Goal: Information Seeking & Learning: Learn about a topic

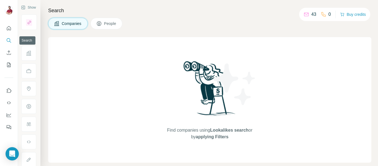
click at [10, 39] on icon "Search" at bounding box center [9, 41] width 6 height 6
click at [10, 42] on icon "Search" at bounding box center [9, 41] width 6 height 6
click at [108, 24] on span "People" at bounding box center [110, 24] width 13 height 6
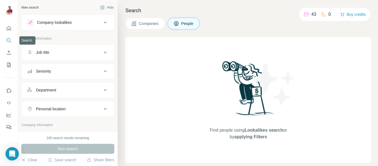
click at [11, 42] on icon "Search" at bounding box center [9, 41] width 6 height 6
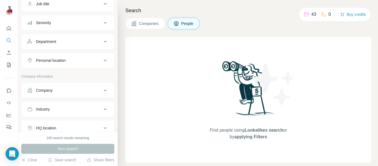
scroll to position [22, 0]
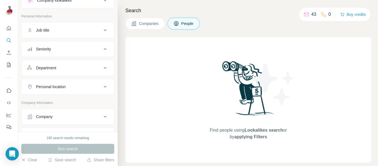
click at [73, 115] on div "Company" at bounding box center [64, 117] width 75 height 6
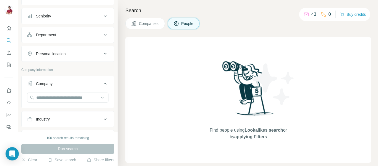
scroll to position [56, 0]
click at [84, 94] on input "text" at bounding box center [67, 97] width 81 height 10
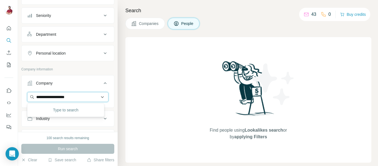
type input "**********"
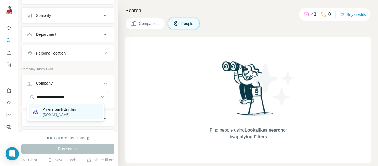
click at [73, 107] on p "Alrajhi bank Jordan" at bounding box center [59, 110] width 33 height 6
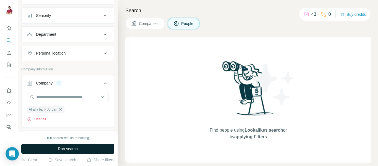
click at [78, 149] on button "Run search" at bounding box center [67, 149] width 93 height 10
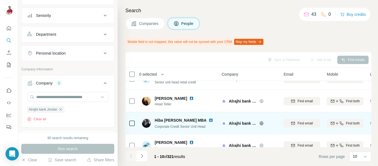
scroll to position [158, 0]
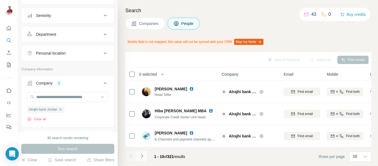
click at [143, 157] on icon "Navigate to next page" at bounding box center [142, 156] width 6 height 6
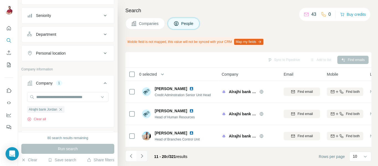
click at [147, 157] on button "Navigate to next page" at bounding box center [142, 155] width 11 height 11
click at [142, 157] on icon "Navigate to next page" at bounding box center [142, 156] width 2 height 4
click at [145, 157] on button "Navigate to next page" at bounding box center [142, 155] width 11 height 11
click at [146, 159] on button "Navigate to next page" at bounding box center [142, 155] width 11 height 11
click at [144, 154] on icon "Navigate to next page" at bounding box center [142, 156] width 6 height 6
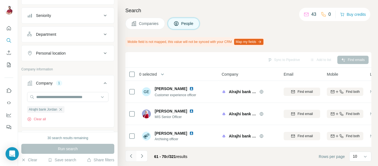
click at [134, 155] on button "Navigate to previous page" at bounding box center [130, 155] width 11 height 11
click at [144, 157] on icon "Navigate to next page" at bounding box center [142, 156] width 6 height 6
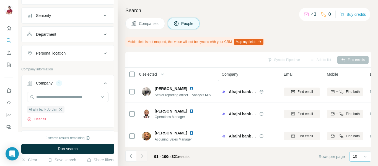
click at [367, 160] on div at bounding box center [366, 157] width 6 height 10
click at [86, 36] on div "Department" at bounding box center [64, 35] width 75 height 6
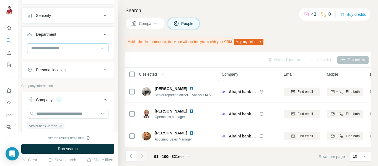
click at [73, 51] on div at bounding box center [65, 47] width 68 height 9
type input "*"
type input "**********"
click at [66, 77] on div "Personal location" at bounding box center [67, 70] width 93 height 16
